Goal: Check status: Check status

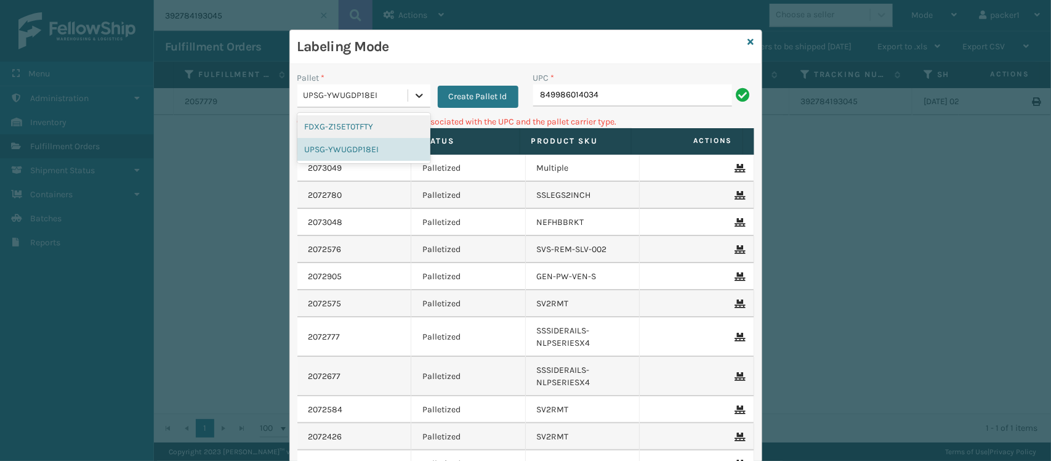
click at [413, 100] on icon at bounding box center [419, 95] width 12 height 12
click at [371, 126] on div "FDXG-Z15ET0TFTY" at bounding box center [364, 126] width 133 height 23
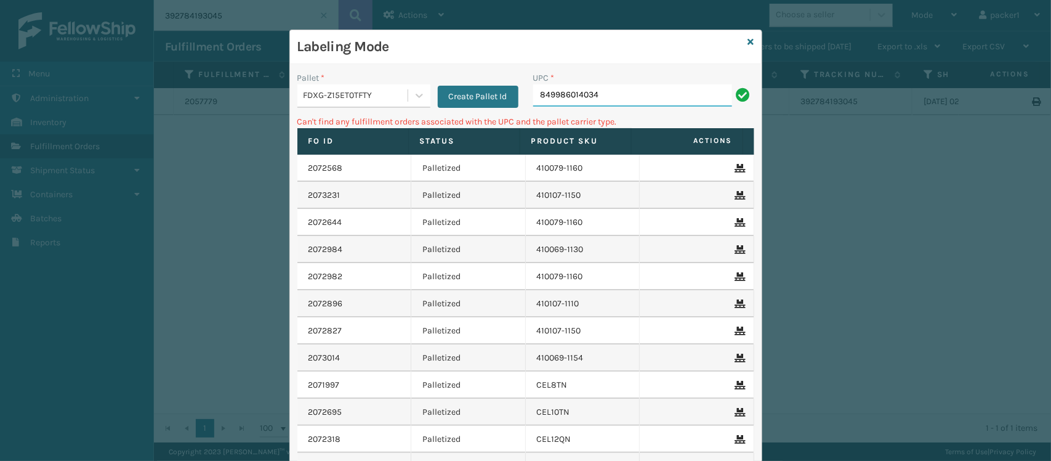
click at [601, 93] on input "849986014034" at bounding box center [632, 95] width 199 height 22
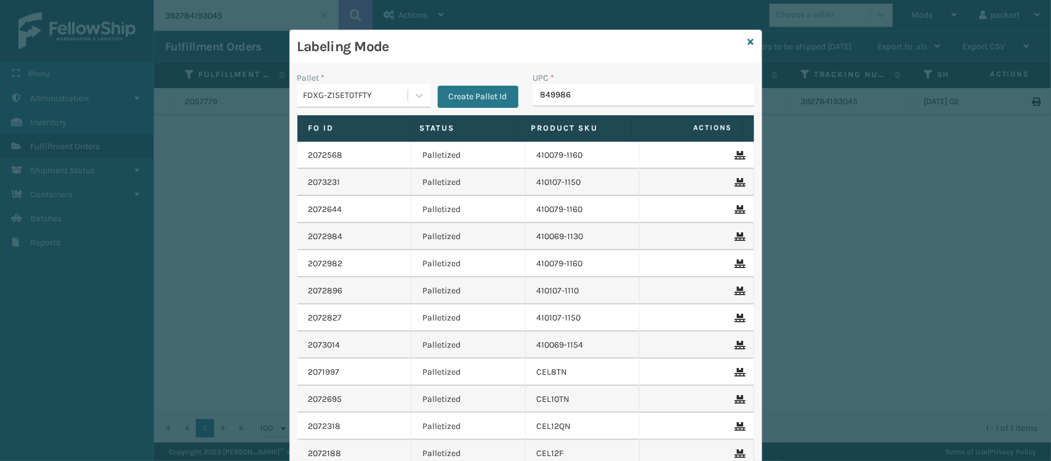
type input "8499860"
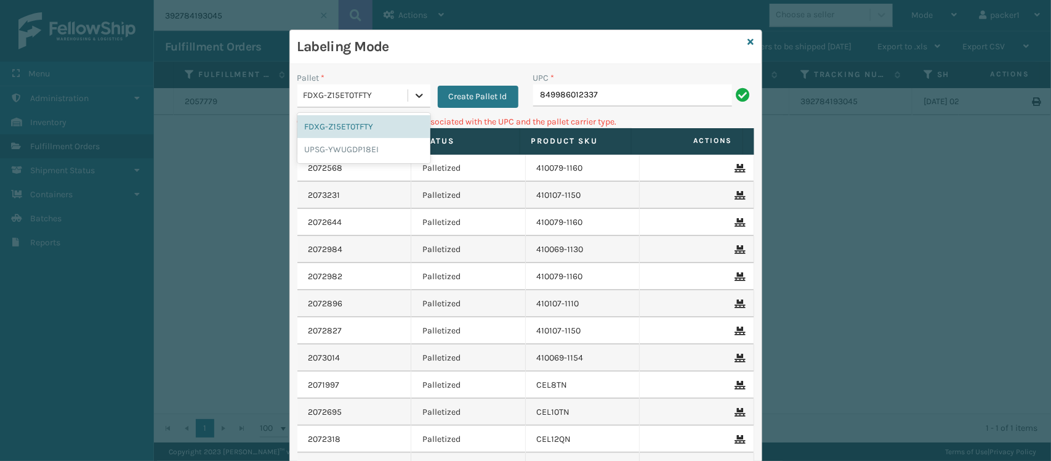
click at [419, 92] on icon at bounding box center [419, 95] width 12 height 12
click at [352, 151] on div "UPSG-YWUGDP18EI" at bounding box center [364, 149] width 133 height 23
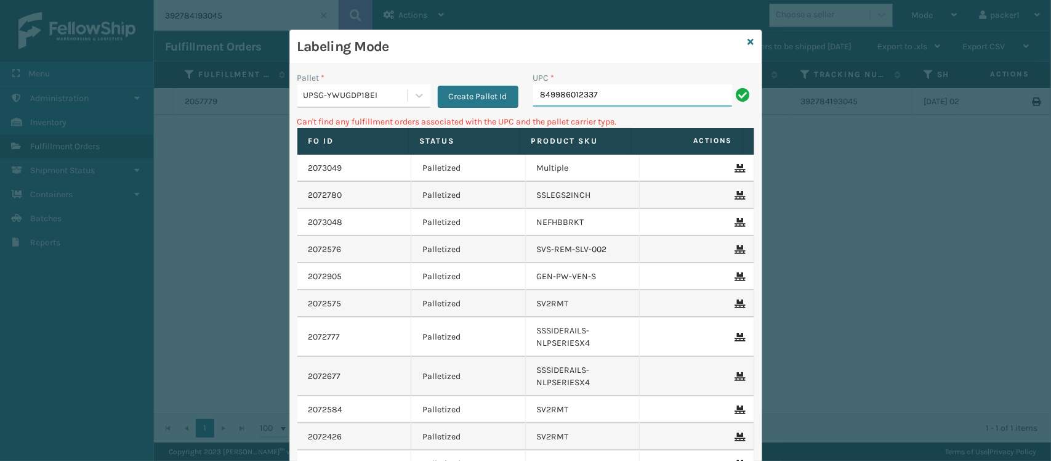
click at [599, 100] on input "849986012337" at bounding box center [632, 95] width 199 height 22
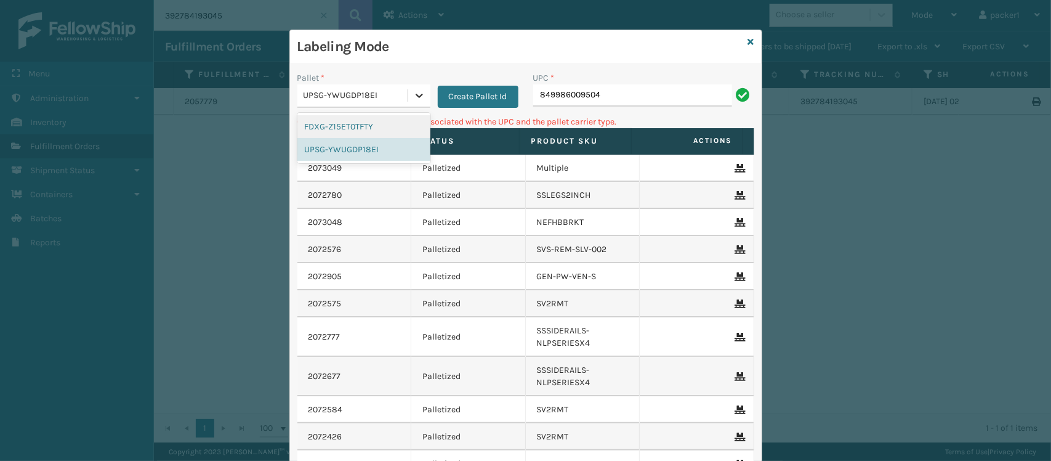
click at [415, 94] on icon at bounding box center [419, 95] width 12 height 12
click at [362, 124] on div "FDXG-Z15ET0TFTY" at bounding box center [364, 126] width 133 height 23
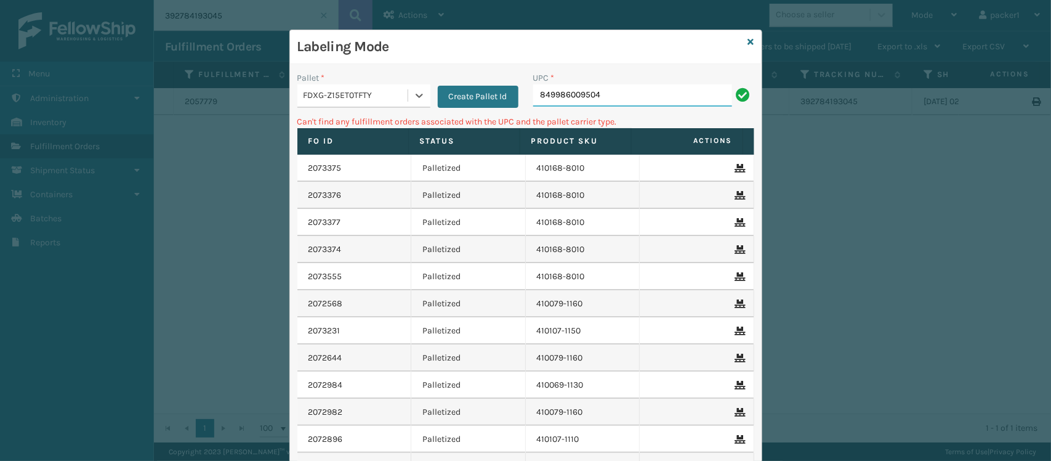
click at [590, 99] on input "849986009504" at bounding box center [632, 95] width 199 height 22
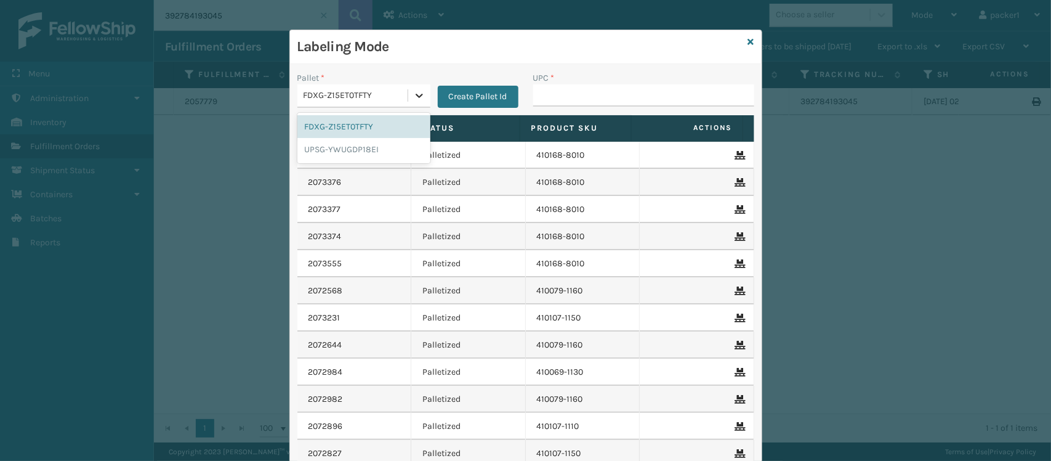
click at [415, 94] on icon at bounding box center [419, 95] width 12 height 12
click at [339, 148] on div "UPSG-YWUGDP18EI" at bounding box center [364, 149] width 133 height 23
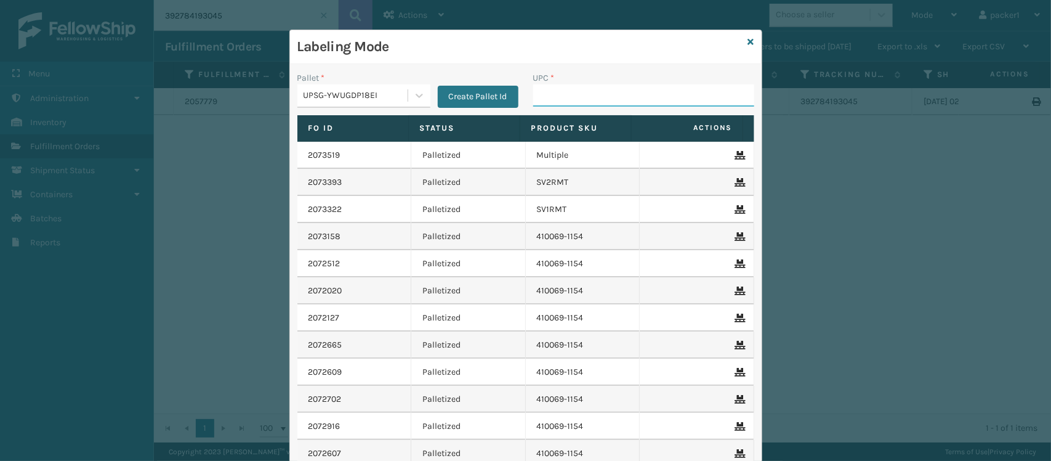
click at [567, 103] on input "UPC *" at bounding box center [643, 95] width 221 height 22
